Goal: Connect with others: Connect with others

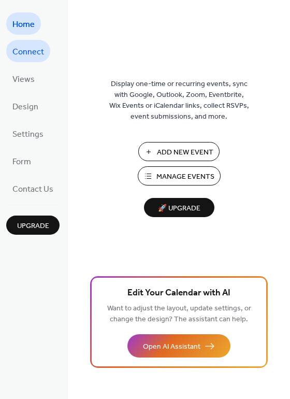
click at [27, 52] on span "Connect" at bounding box center [28, 52] width 32 height 16
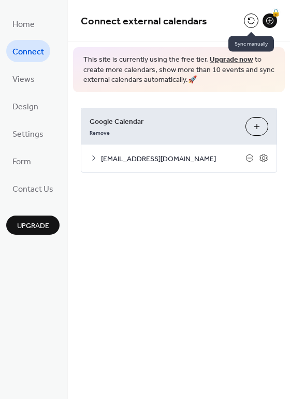
click at [250, 20] on button at bounding box center [251, 20] width 15 height 15
click at [250, 22] on button at bounding box center [251, 20] width 15 height 15
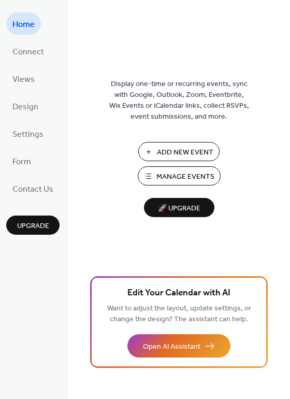
drag, startPoint x: 259, startPoint y: 146, endPoint x: 264, endPoint y: 124, distance: 22.8
click at [264, 124] on div "Display one-time or recurring events, sync with Google, Outlook, Zoom, Eventbri…" at bounding box center [179, 216] width 222 height 365
click at [33, 51] on span "Connect" at bounding box center [28, 52] width 32 height 16
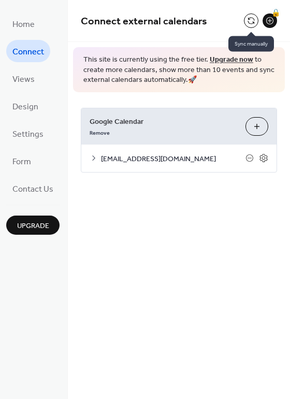
click at [252, 18] on button at bounding box center [251, 20] width 15 height 15
click at [251, 18] on button at bounding box center [251, 20] width 15 height 15
click at [21, 49] on span "Connect" at bounding box center [28, 52] width 32 height 16
